Goal: Information Seeking & Learning: Learn about a topic

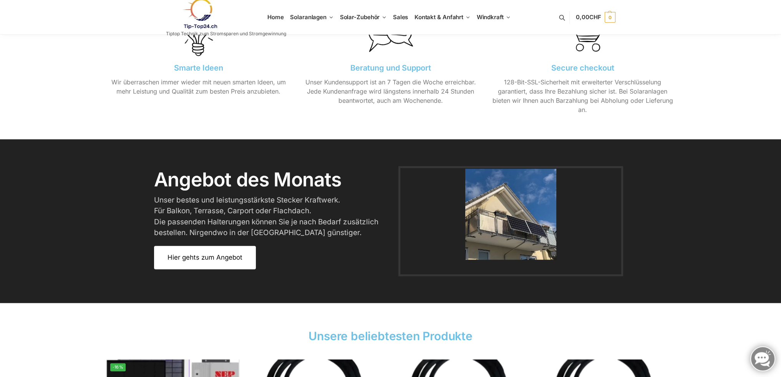
scroll to position [845, 0]
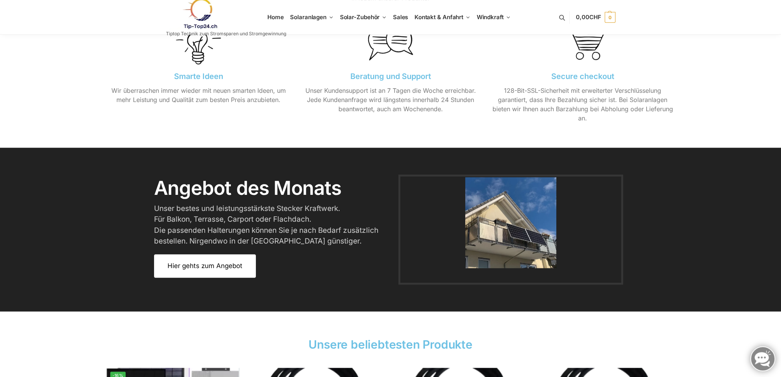
click at [197, 266] on span "Hier gehts zum Angebot" at bounding box center [204, 266] width 75 height 7
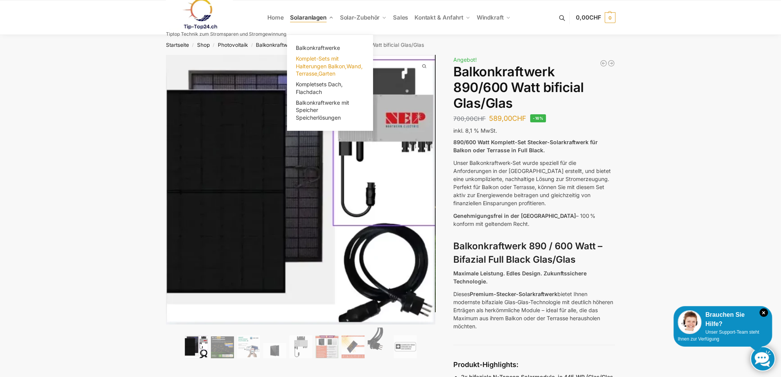
click at [322, 64] on span "Komplet-Sets mit Halterungen Balkon,Wand, Terrasse,Garten" at bounding box center [329, 66] width 67 height 22
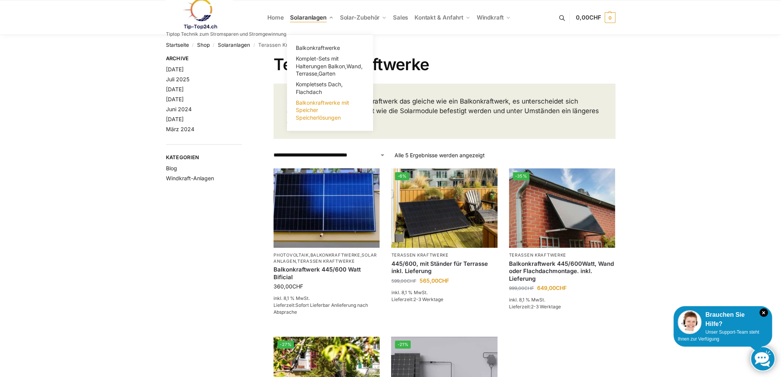
click at [316, 101] on span "Balkonkraftwerke mit Speicher Speicherlösungen" at bounding box center [322, 110] width 53 height 22
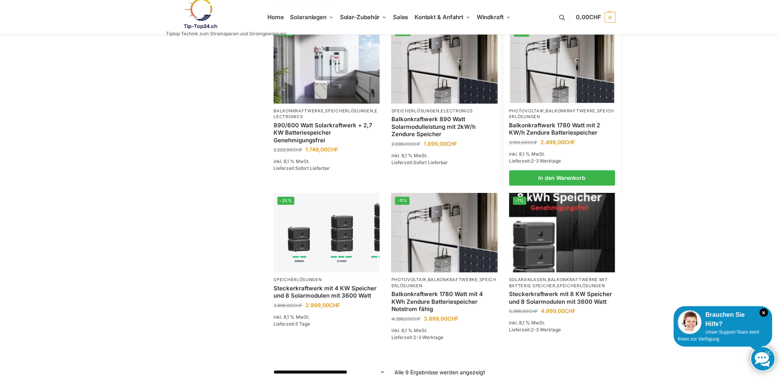
scroll to position [269, 0]
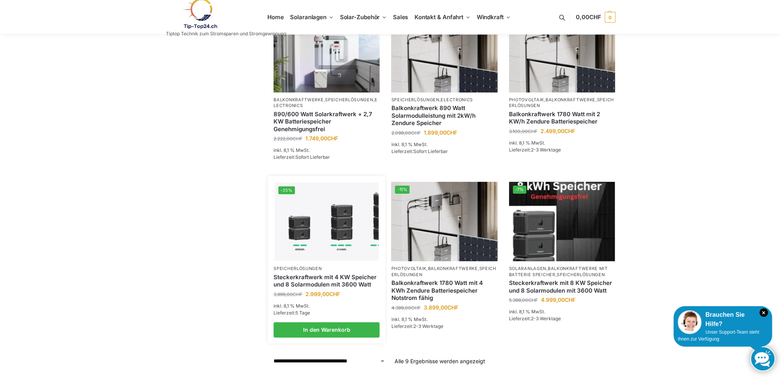
click at [324, 232] on img at bounding box center [327, 222] width 104 height 78
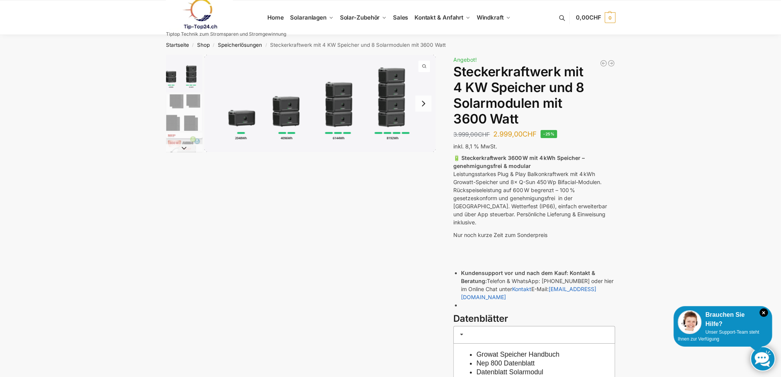
click at [238, 118] on img "1 / 9" at bounding box center [319, 103] width 231 height 97
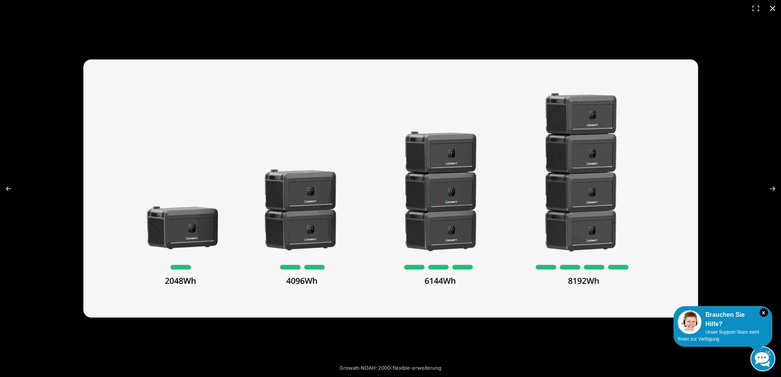
click at [772, 8] on button "Close (Esc)" at bounding box center [772, 8] width 17 height 17
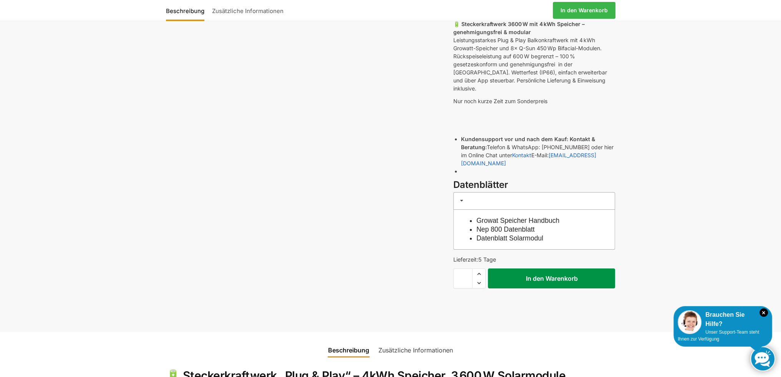
scroll to position [192, 0]
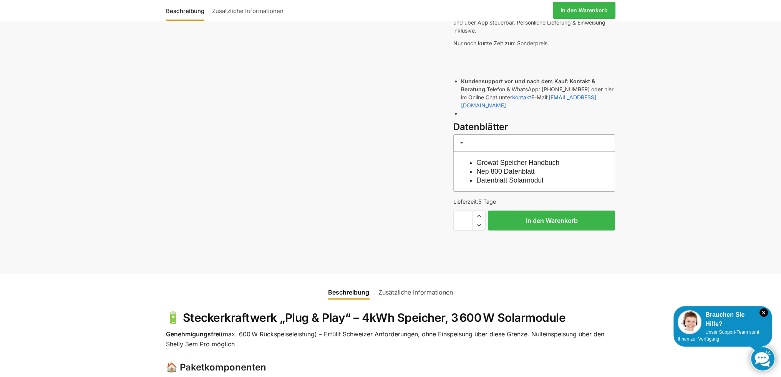
click at [491, 177] on link "Datenblatt Solarmodul" at bounding box center [509, 181] width 67 height 8
click at [540, 159] on link "Growat Speicher Handbuch" at bounding box center [517, 163] width 83 height 8
